Goal: Transaction & Acquisition: Purchase product/service

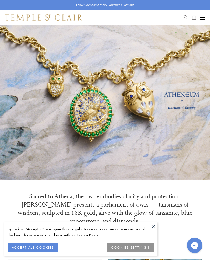
click at [156, 224] on button at bounding box center [154, 226] width 8 height 8
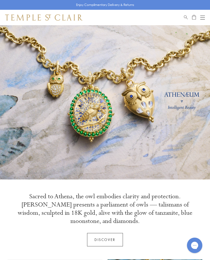
click at [202, 16] on button "Open navigation" at bounding box center [203, 17] width 5 height 6
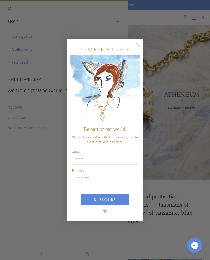
click at [169, 63] on div "Close dialog Be part of our world. Sign up for exclusive collection previews, p…" at bounding box center [105, 130] width 210 height 260
click at [143, 88] on form "Be part of our world. Sign up for exclusive collection previews, private event …" at bounding box center [105, 130] width 77 height 183
click at [139, 78] on img "POPUP Form" at bounding box center [105, 89] width 69 height 69
click at [136, 46] on circle "Close dialog" at bounding box center [138, 44] width 6 height 6
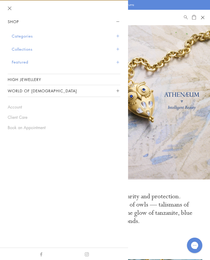
click at [9, 10] on button "Close navigation" at bounding box center [10, 8] width 4 height 4
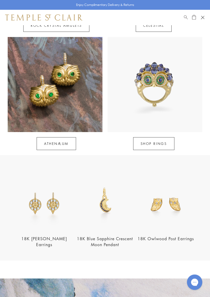
scroll to position [340, 0]
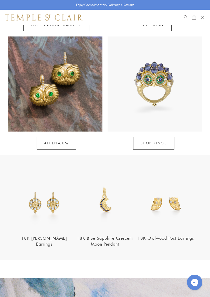
click at [165, 137] on link "SHOP RINGS" at bounding box center [153, 143] width 41 height 13
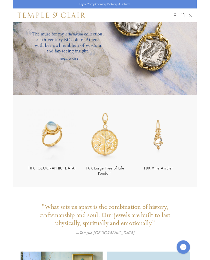
scroll to position [664, 0]
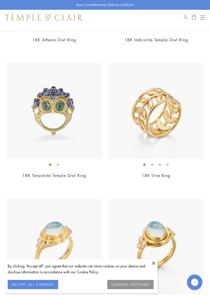
scroll to position [162, 0]
click at [153, 259] on button at bounding box center [154, 263] width 8 height 8
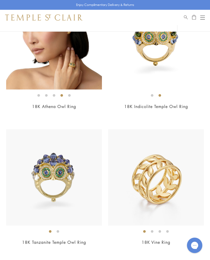
scroll to position [0, 0]
